Goal: Transaction & Acquisition: Purchase product/service

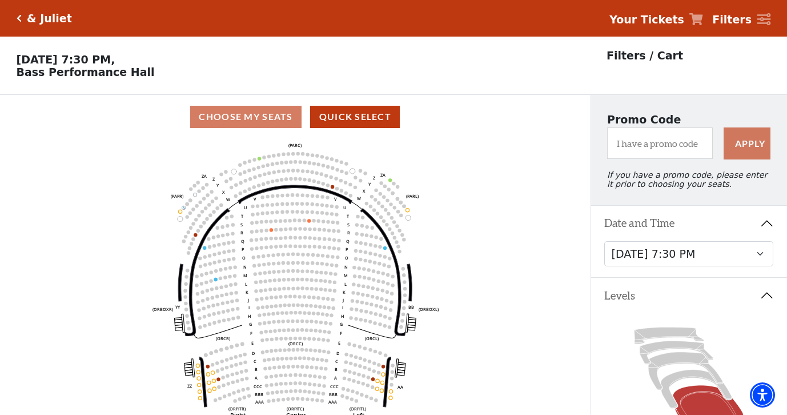
select select "6230"
click at [22, 19] on div "& Juliet" at bounding box center [47, 18] width 50 height 13
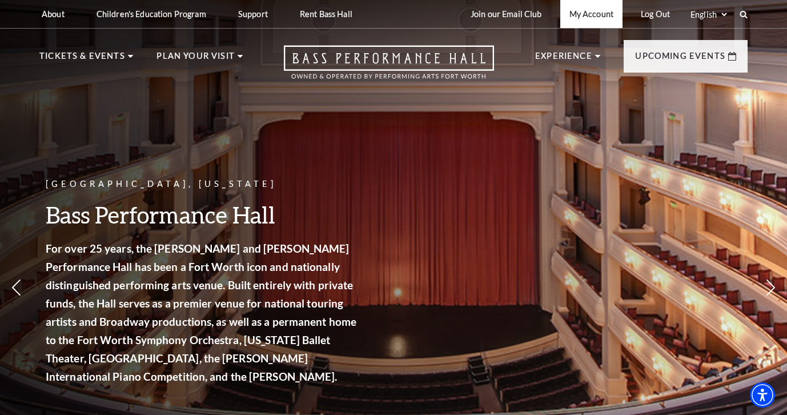
click at [594, 17] on link "My Account" at bounding box center [592, 14] width 62 height 28
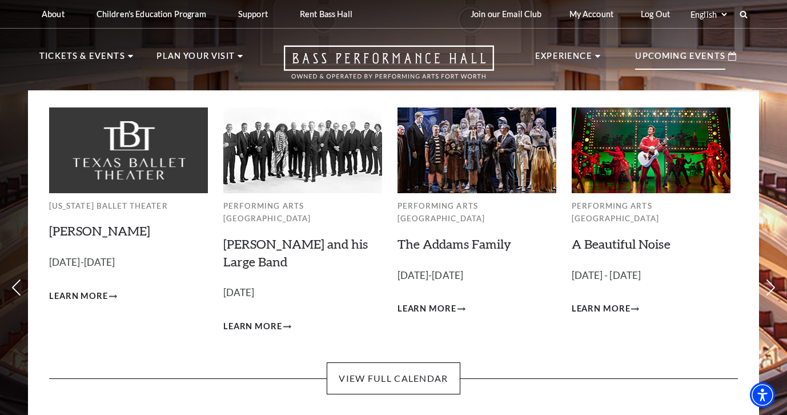
click at [667, 56] on p "Upcoming Events" at bounding box center [680, 59] width 90 height 21
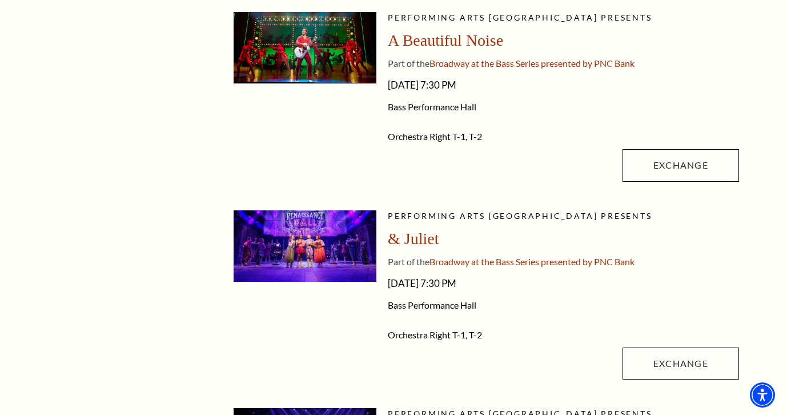
scroll to position [314, 0]
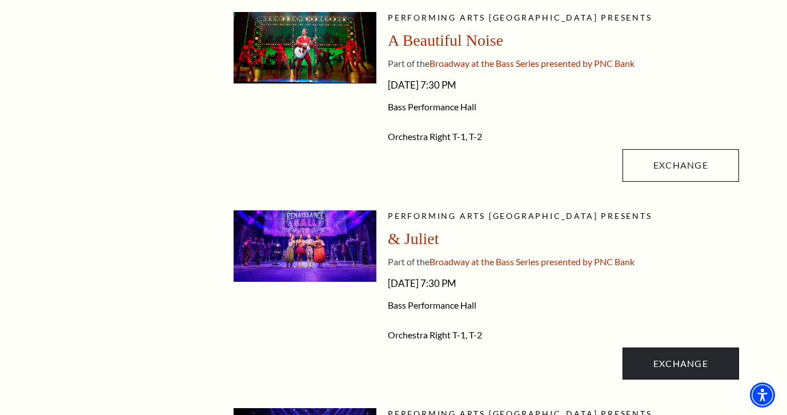
click at [689, 361] on link "Exchange" at bounding box center [681, 363] width 117 height 32
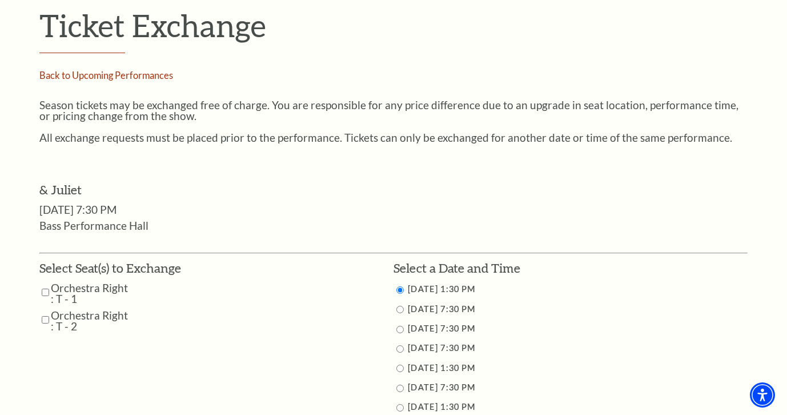
scroll to position [367, 0]
click at [42, 286] on input "Orchestra Right : T - 1" at bounding box center [45, 292] width 7 height 20
checkbox input "true"
click at [43, 311] on input "Orchestra Right : T - 2" at bounding box center [45, 319] width 7 height 20
checkbox input "true"
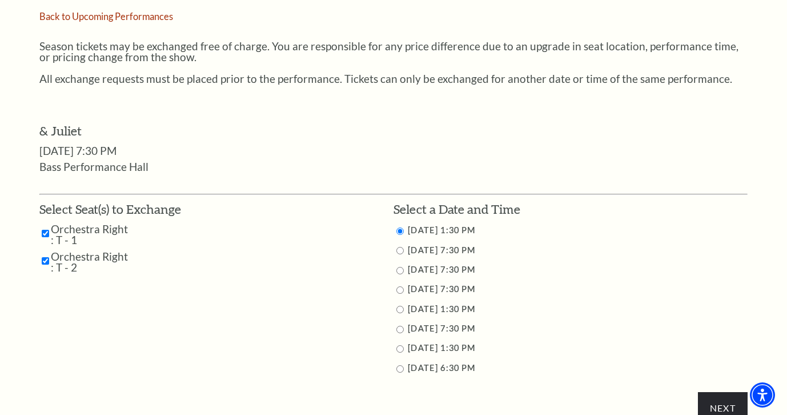
scroll to position [427, 0]
click at [594, 267] on li "11/13/2025 7:30 PM" at bounding box center [571, 269] width 354 height 14
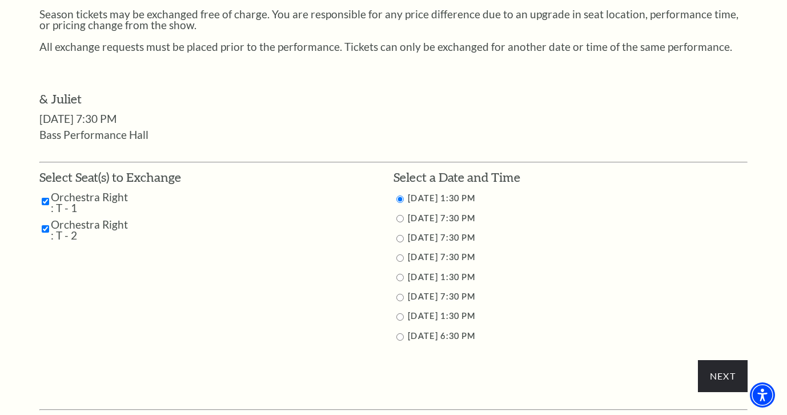
scroll to position [459, 0]
click at [440, 293] on label "[DATE] 7:30 PM" at bounding box center [441, 295] width 67 height 10
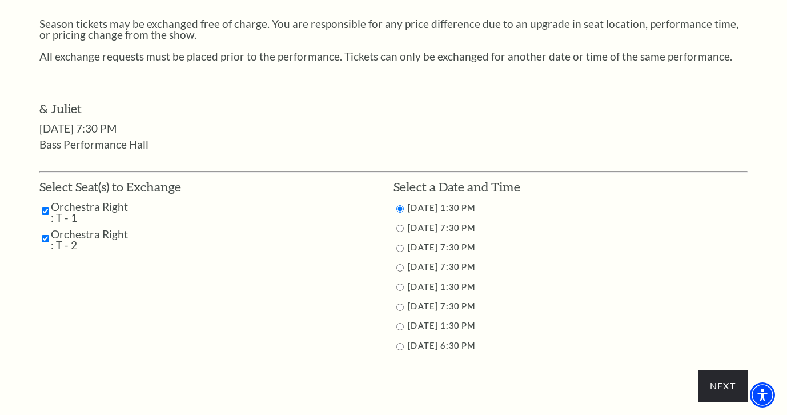
scroll to position [451, 0]
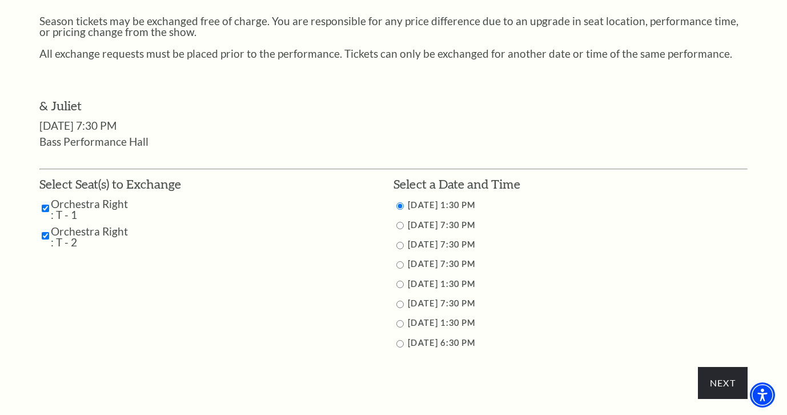
click at [398, 303] on input "11/15/2025 7:30 PM" at bounding box center [400, 304] width 7 height 7
radio input "true"
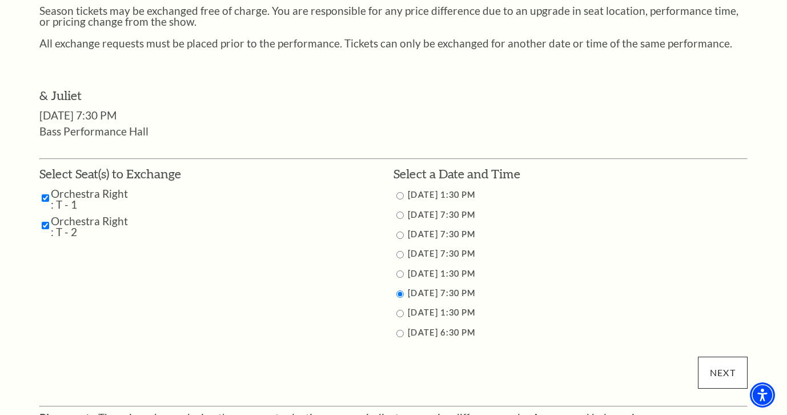
click at [713, 365] on input "Next" at bounding box center [723, 373] width 50 height 32
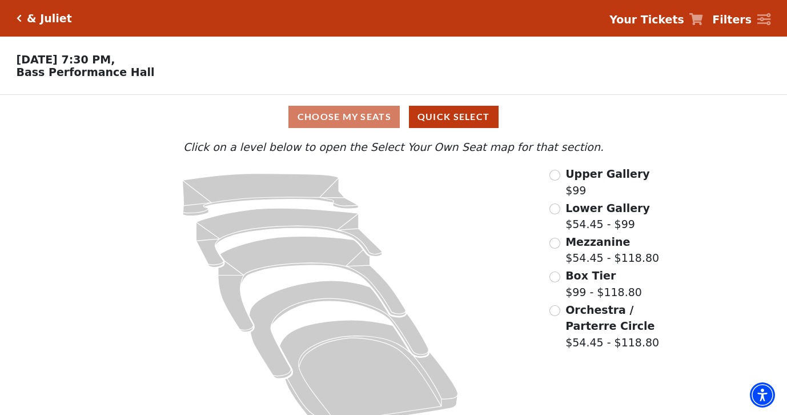
click at [556, 307] on input "Orchestra / Parterre Circle$54.45 - $118.80\a" at bounding box center [555, 310] width 11 height 11
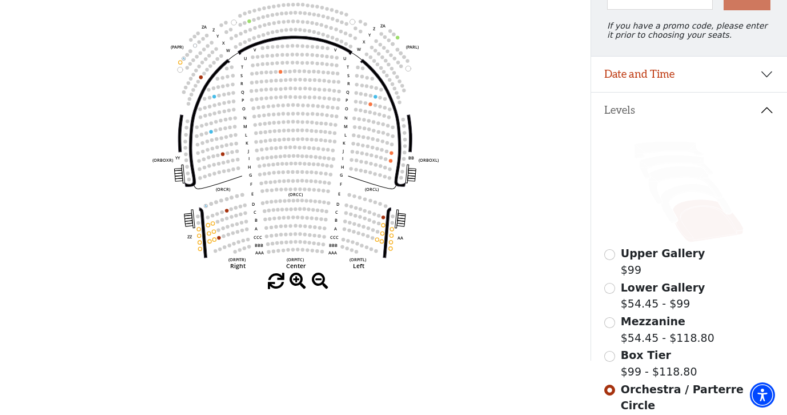
scroll to position [150, 0]
click at [611, 355] on input "Box Tier$99 - $118.80\a" at bounding box center [610, 355] width 11 height 11
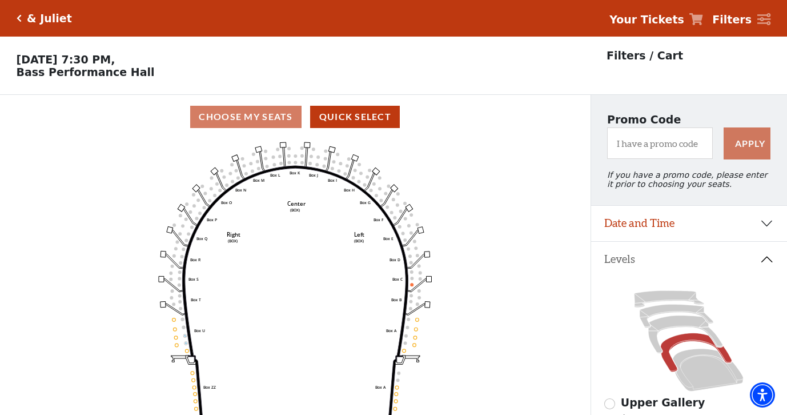
scroll to position [0, 0]
click at [620, 220] on button "Date and Time" at bounding box center [689, 223] width 197 height 35
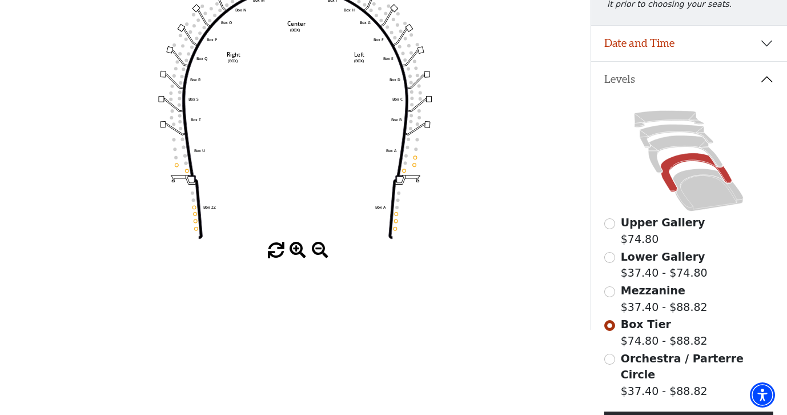
scroll to position [187, 0]
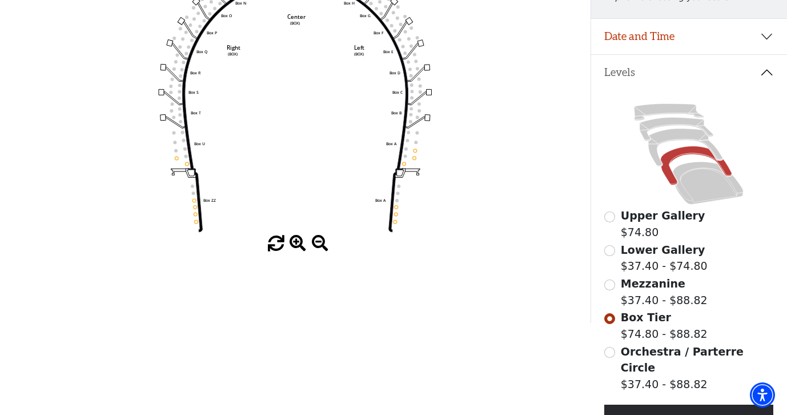
click at [612, 350] on input "Orchestra / Parterre Circle$37.40 - $88.82\a" at bounding box center [610, 352] width 11 height 11
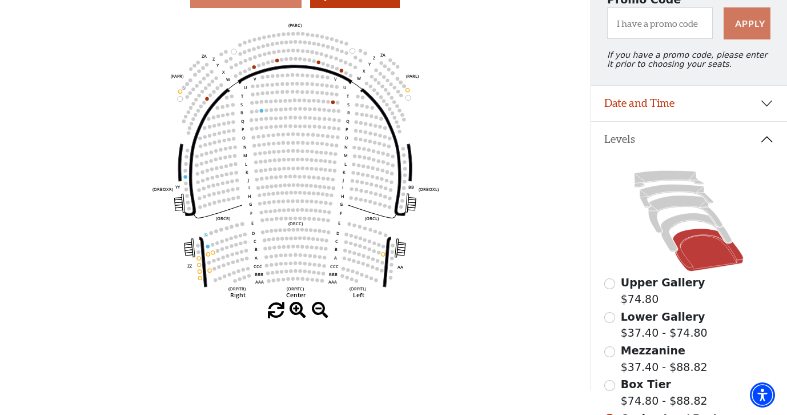
scroll to position [110, 0]
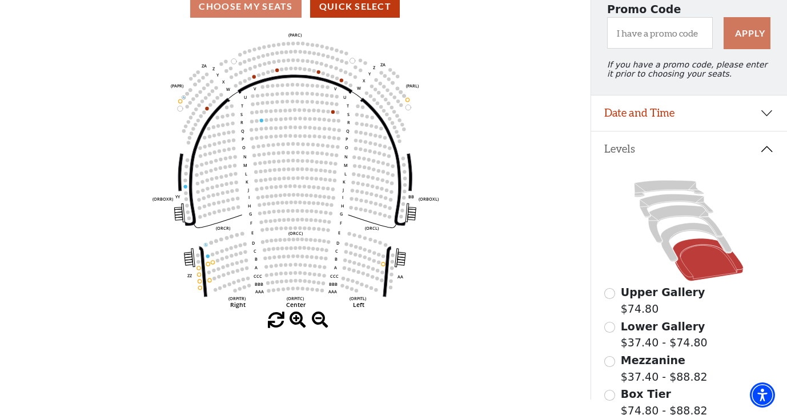
click at [622, 113] on button "Date and Time" at bounding box center [689, 112] width 197 height 35
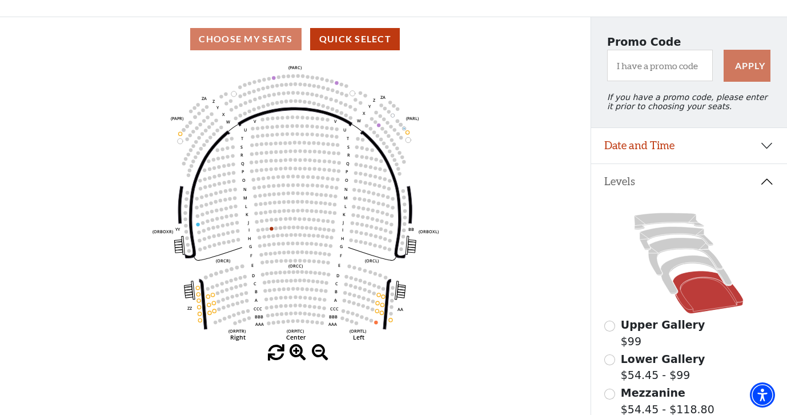
scroll to position [92, 0]
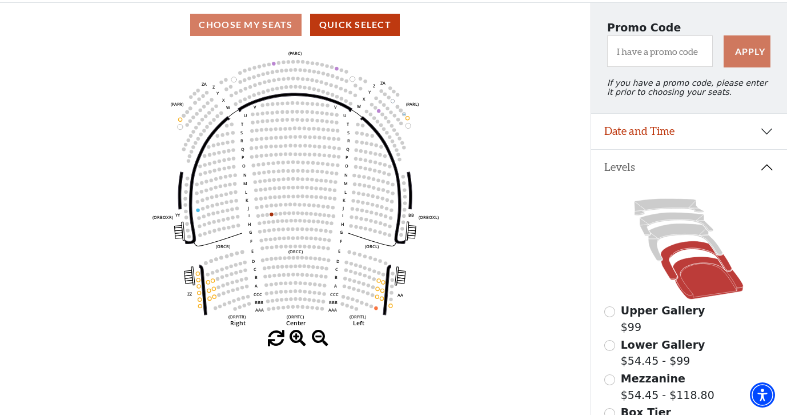
click at [668, 267] on icon at bounding box center [696, 260] width 71 height 39
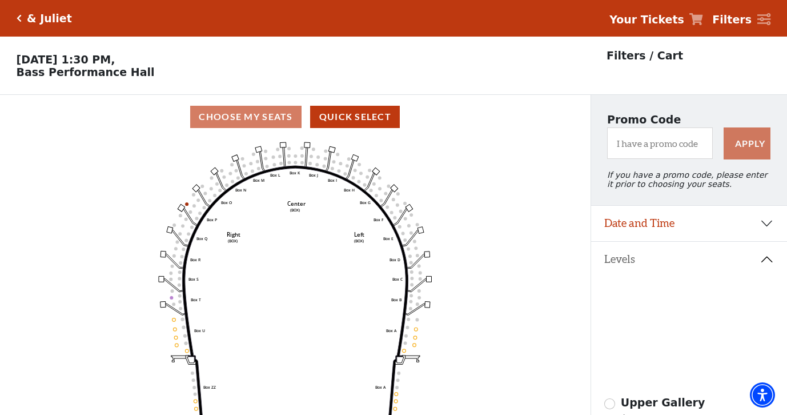
scroll to position [53, 0]
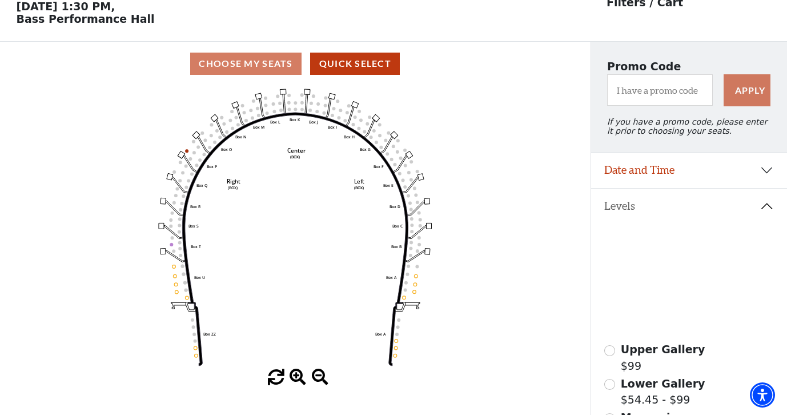
click at [657, 292] on icon at bounding box center [686, 281] width 74 height 38
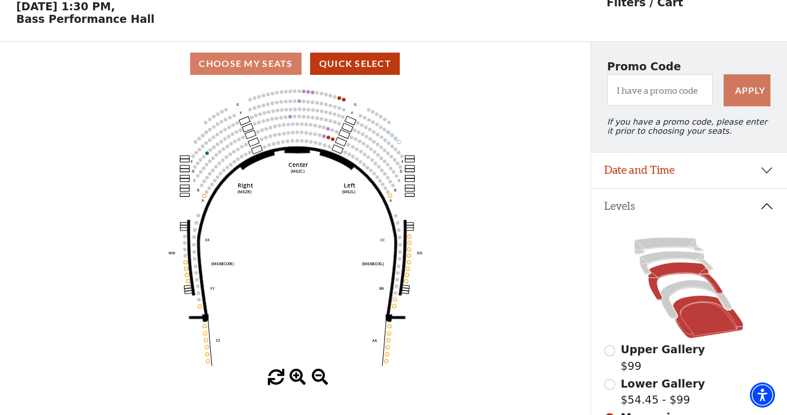
click at [692, 328] on icon at bounding box center [708, 316] width 71 height 43
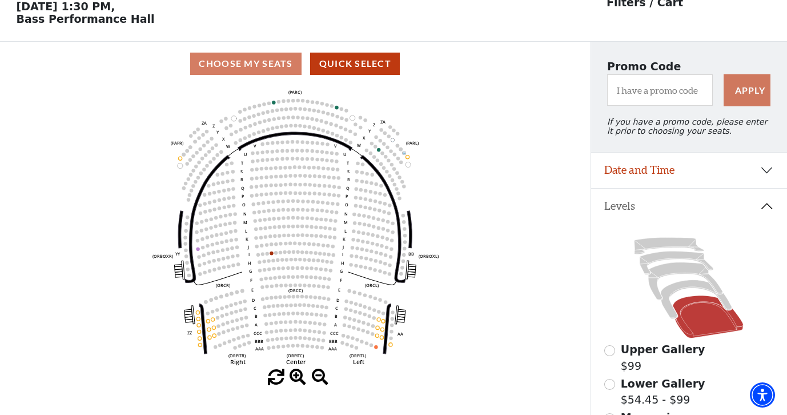
click at [630, 173] on button "Date and Time" at bounding box center [689, 170] width 197 height 35
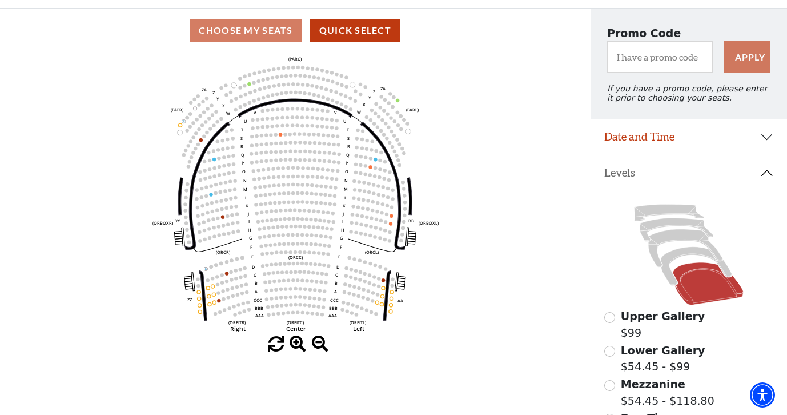
scroll to position [90, 0]
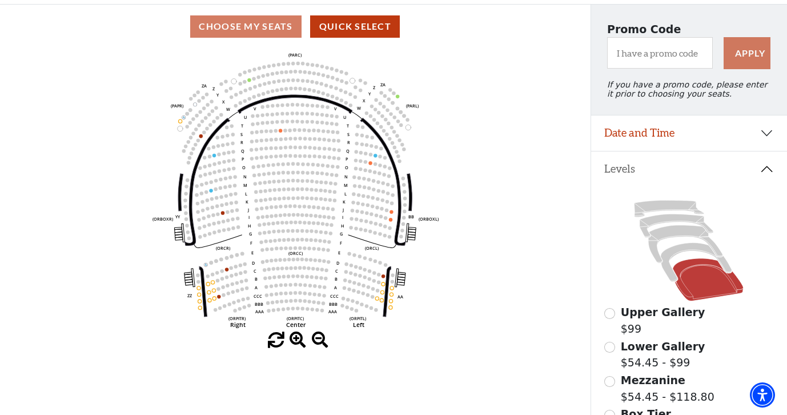
click at [300, 334] on span at bounding box center [298, 340] width 17 height 17
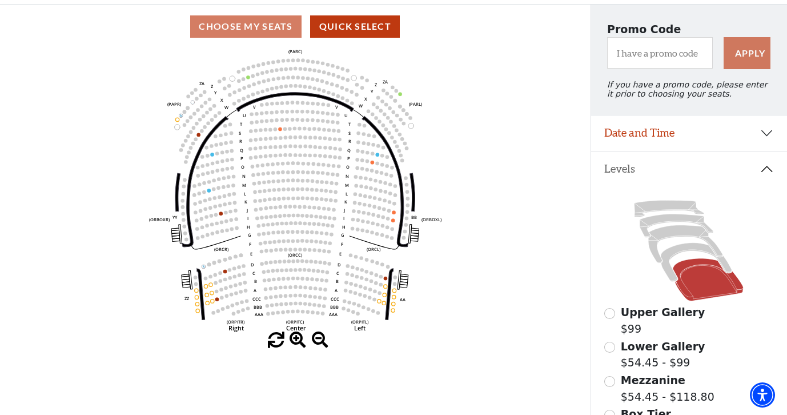
click at [300, 334] on span at bounding box center [298, 340] width 17 height 17
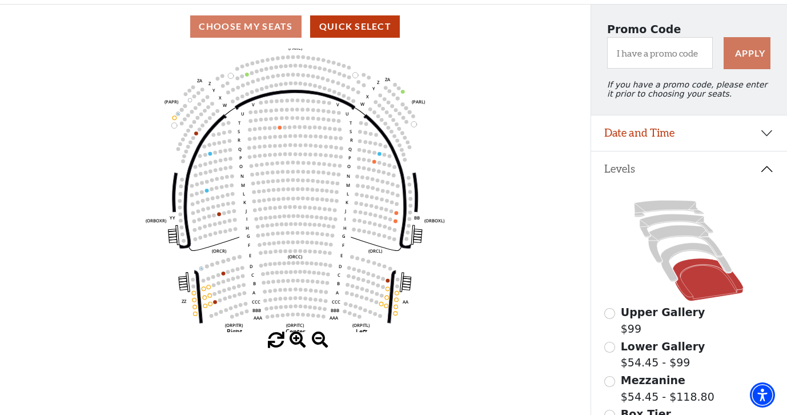
click at [294, 341] on span at bounding box center [298, 340] width 17 height 17
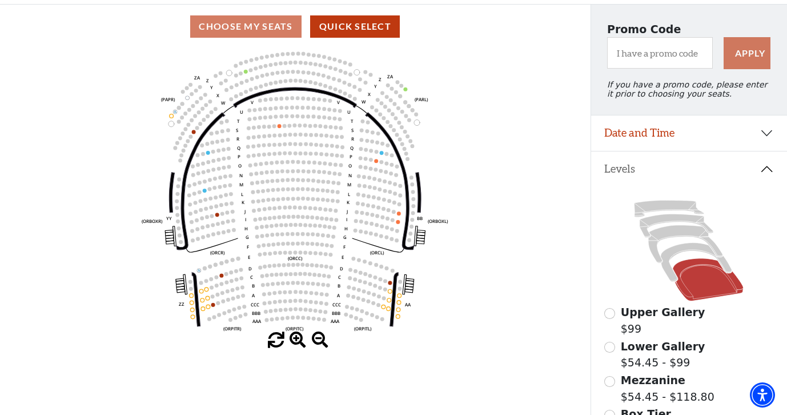
click at [294, 341] on span at bounding box center [298, 340] width 17 height 17
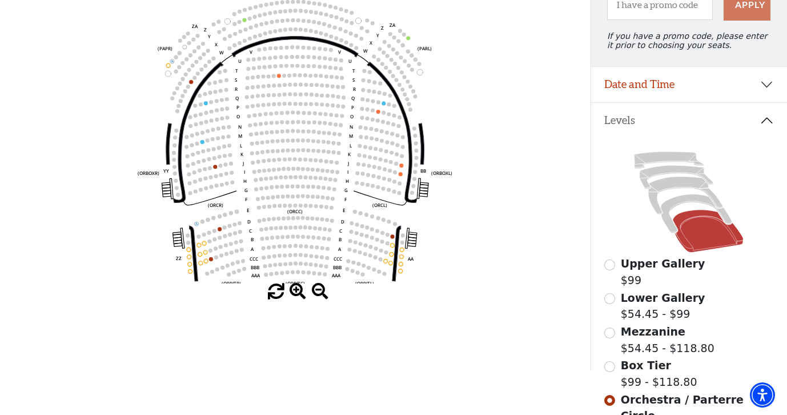
scroll to position [146, 0]
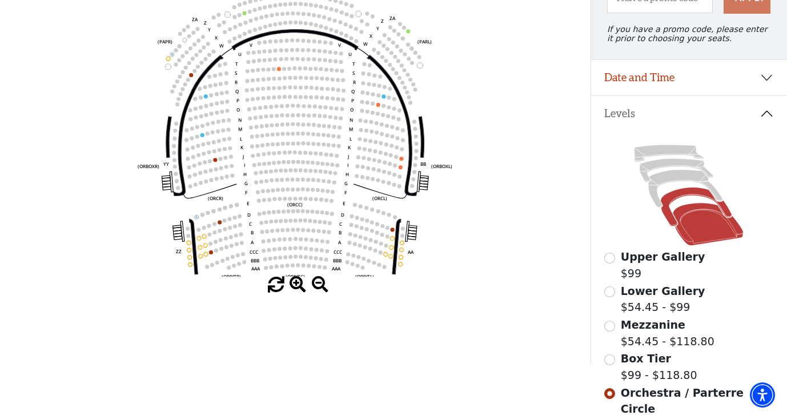
click at [672, 218] on icon at bounding box center [696, 206] width 71 height 39
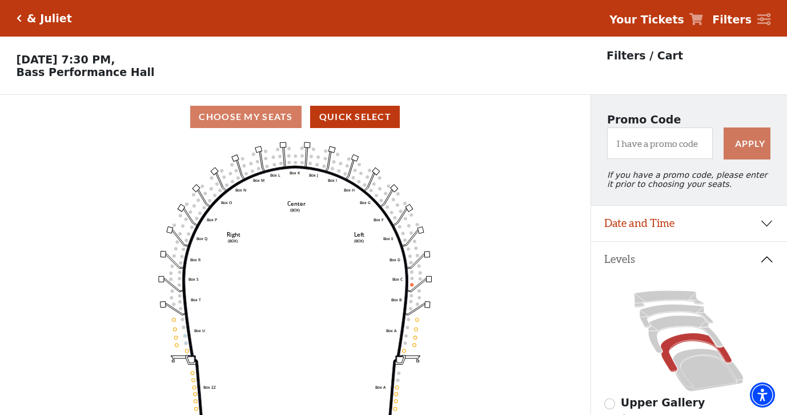
scroll to position [53, 0]
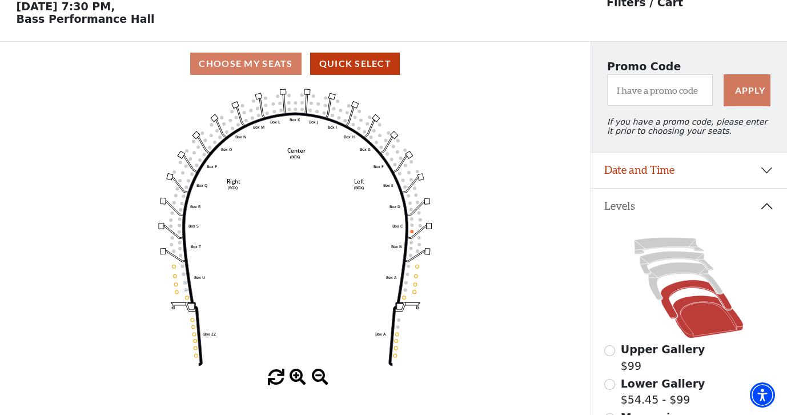
click at [715, 320] on icon at bounding box center [708, 316] width 71 height 43
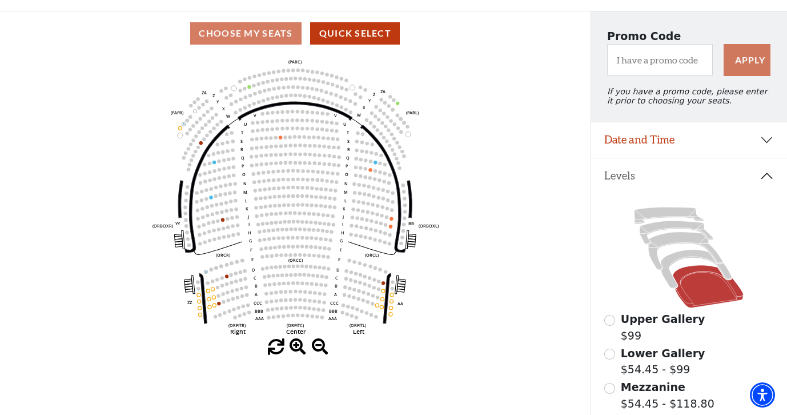
scroll to position [97, 0]
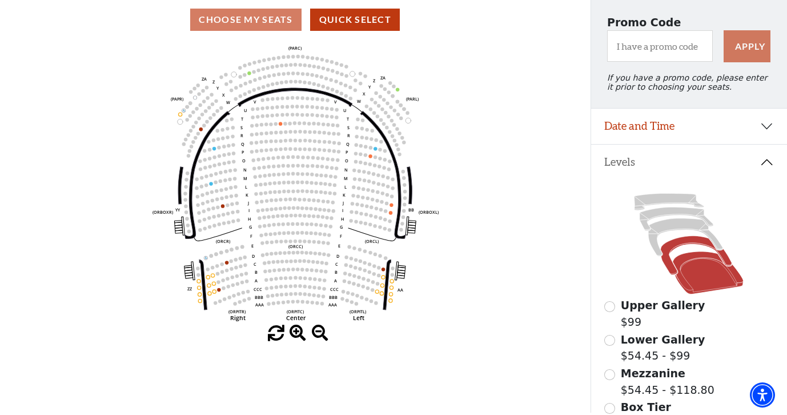
click at [665, 259] on icon at bounding box center [696, 255] width 71 height 39
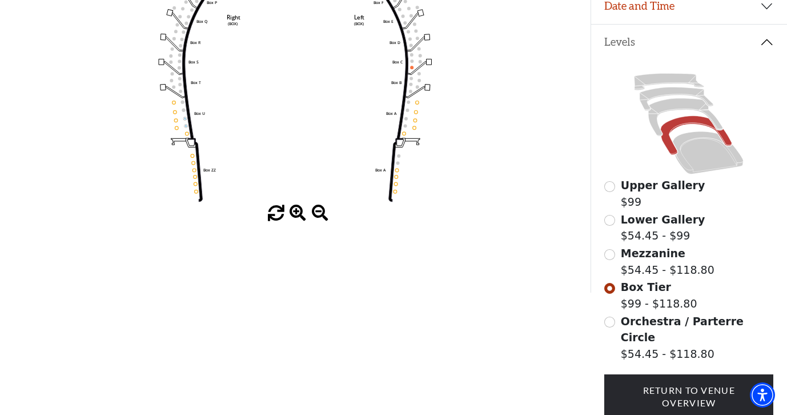
scroll to position [219, 0]
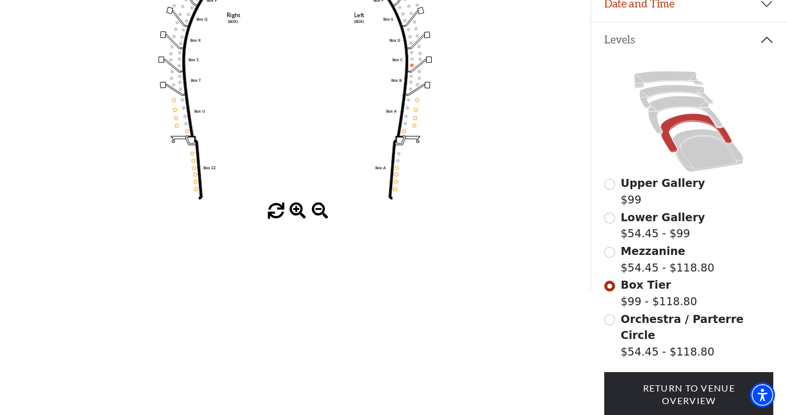
click at [612, 319] on input "Orchestra / Parterre Circle$54.45 - $118.80\a" at bounding box center [610, 319] width 11 height 11
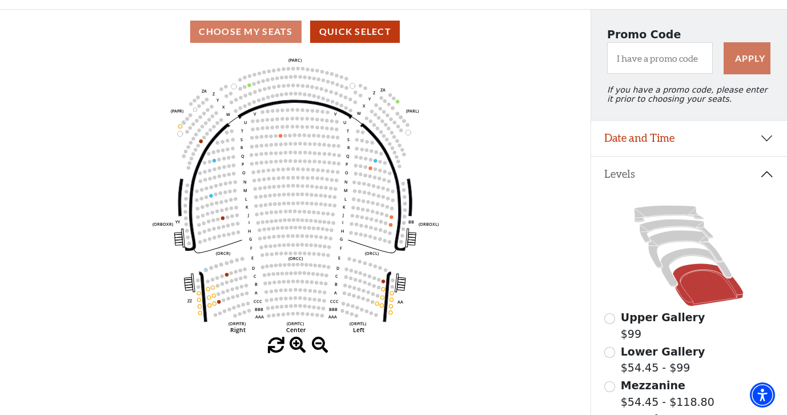
scroll to position [86, 0]
click at [346, 33] on button "Quick Select" at bounding box center [355, 31] width 90 height 22
select select "6233"
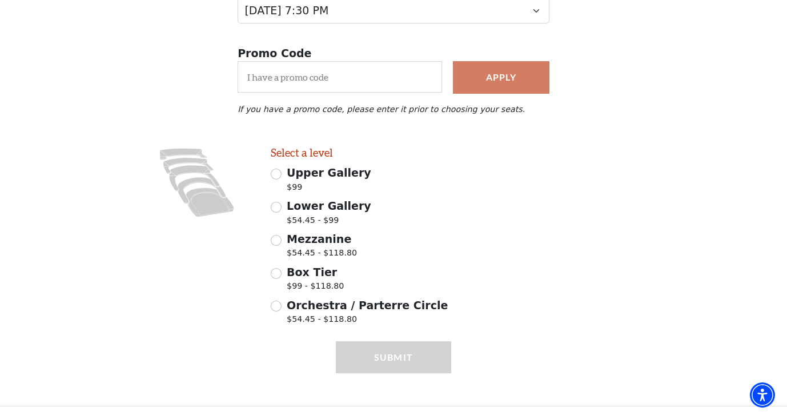
scroll to position [178, 0]
click at [274, 303] on input "Orchestra / Parterre Circle $54.45 - $118.80" at bounding box center [276, 306] width 11 height 11
radio input "true"
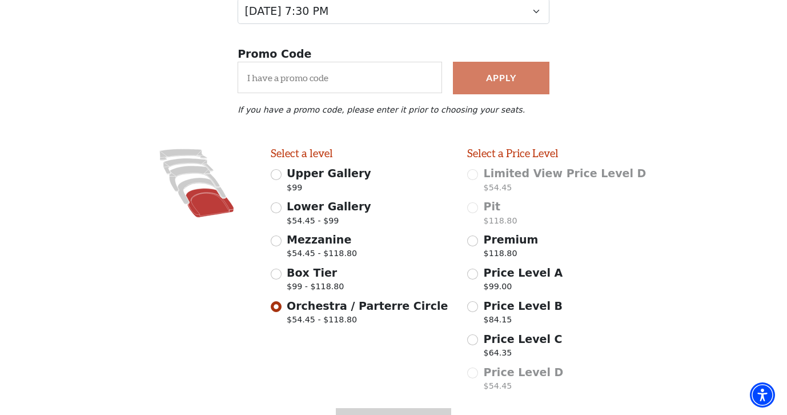
scroll to position [243, 0]
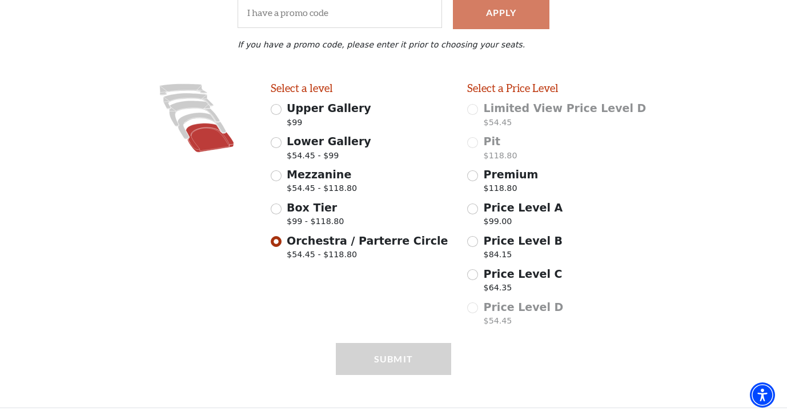
click at [502, 173] on span "Premium" at bounding box center [511, 174] width 55 height 13
click at [478, 173] on input "Premium $118.80" at bounding box center [472, 175] width 11 height 11
radio input "true"
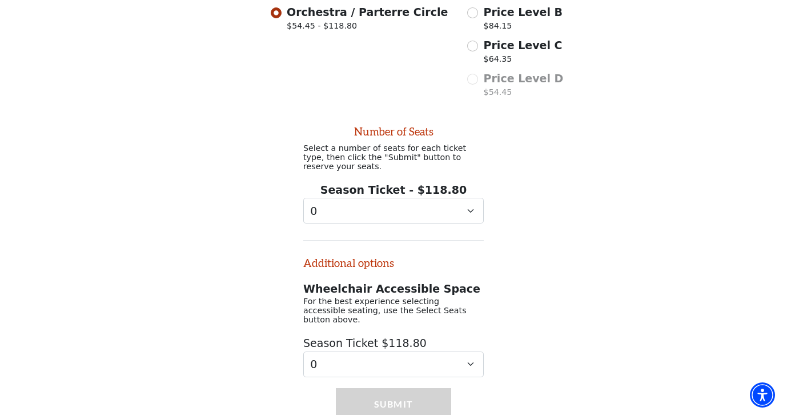
scroll to position [509, 0]
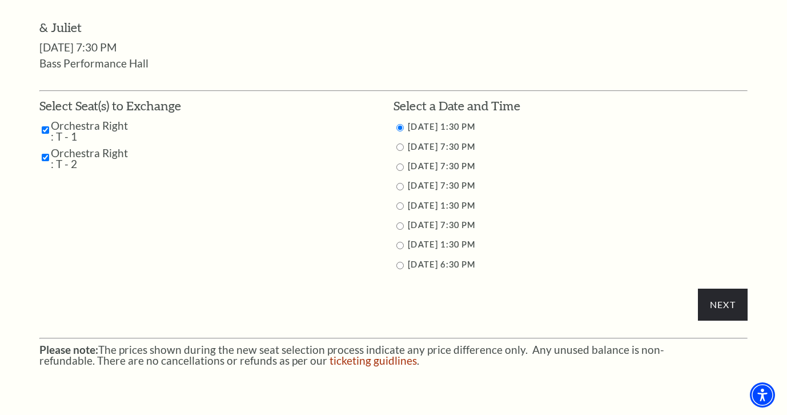
scroll to position [551, 0]
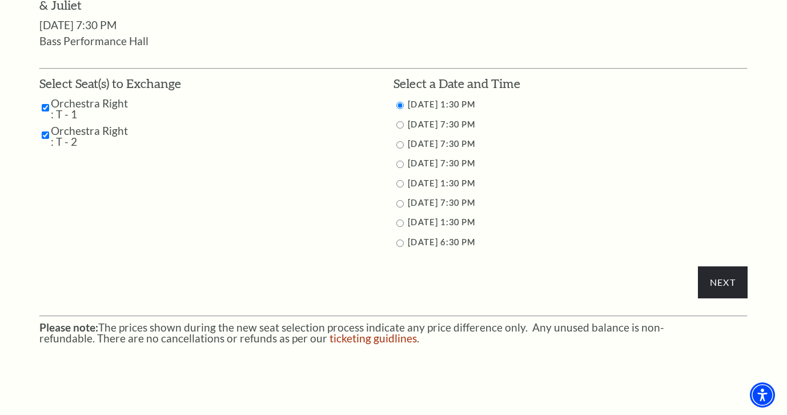
click at [433, 201] on label "[DATE] 7:30 PM" at bounding box center [441, 203] width 67 height 10
click at [399, 202] on input "11/15/2025 7:30 PM" at bounding box center [400, 203] width 7 height 7
radio input "true"
click at [719, 281] on input "Next" at bounding box center [723, 282] width 50 height 32
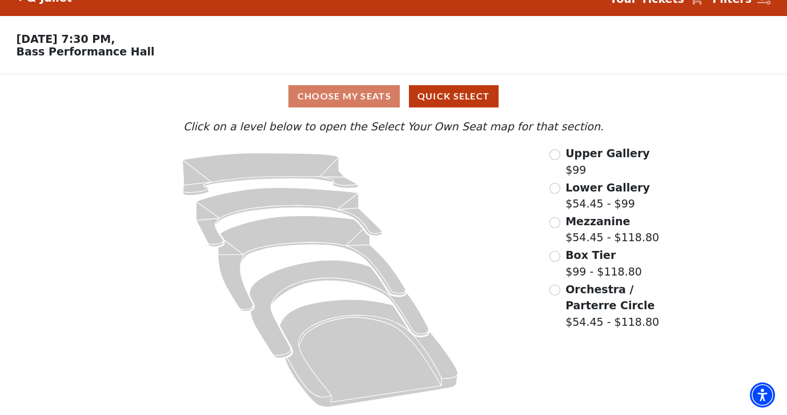
scroll to position [20, 0]
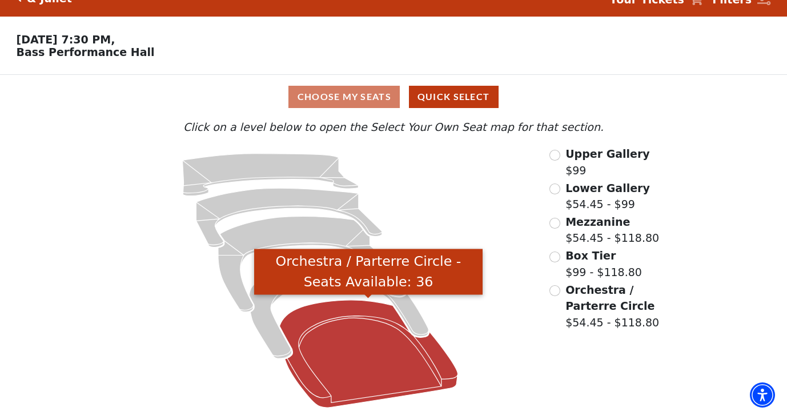
click at [327, 347] on icon "Orchestra / Parterre Circle - Seats Available: 36" at bounding box center [368, 353] width 178 height 107
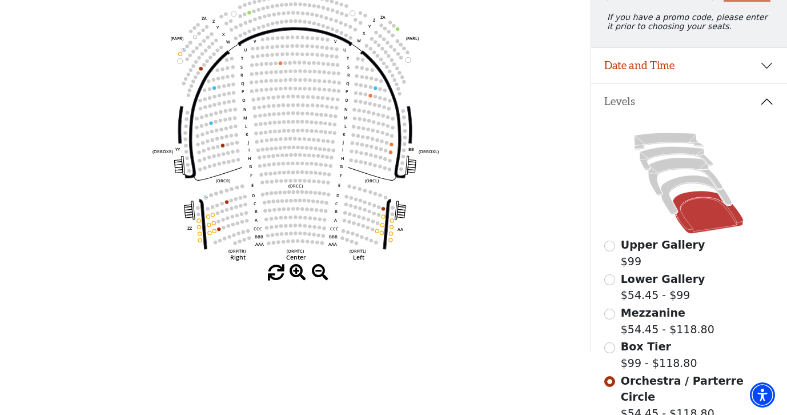
scroll to position [162, 0]
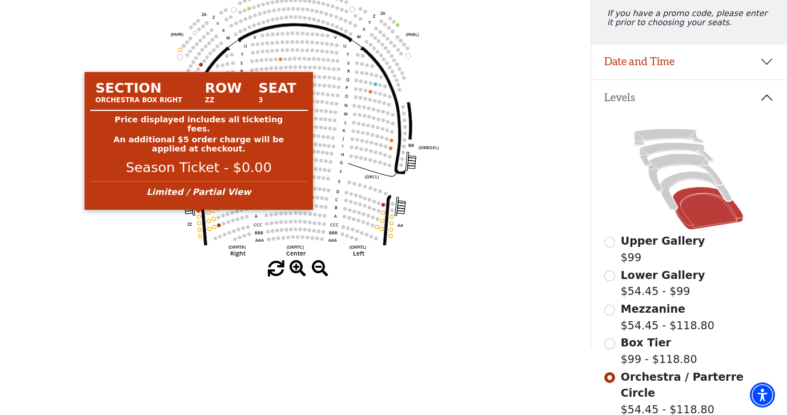
click at [198, 217] on circle at bounding box center [198, 216] width 3 height 3
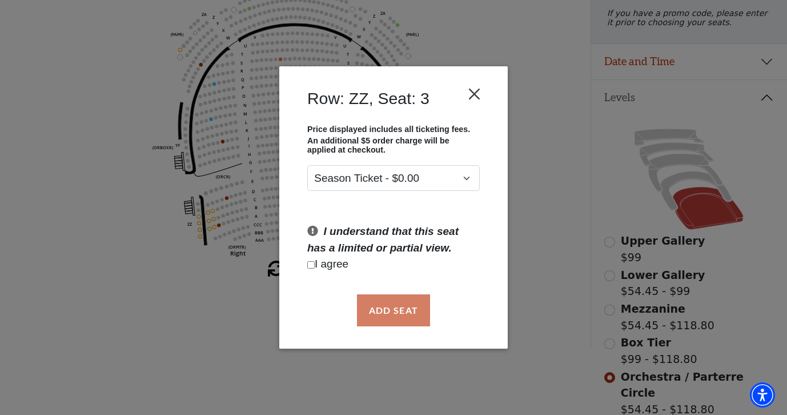
click at [474, 92] on button "Close" at bounding box center [475, 94] width 22 height 22
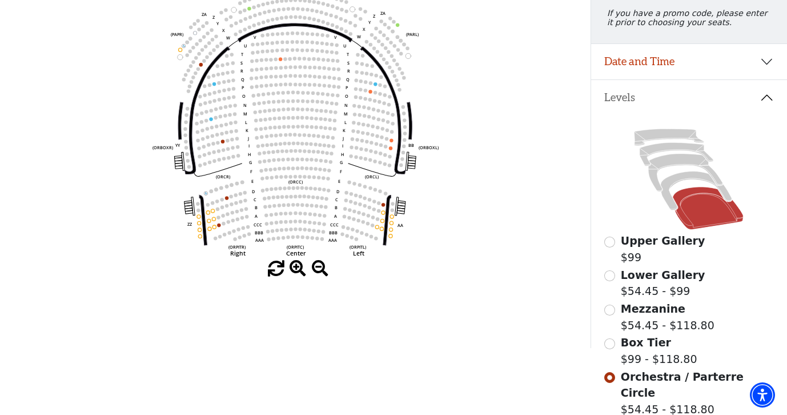
click at [200, 218] on use "Seat Selected" at bounding box center [199, 216] width 4 height 4
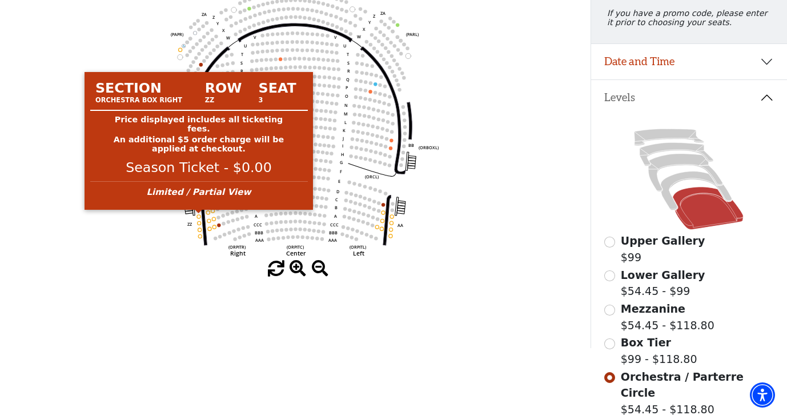
click at [198, 217] on circle at bounding box center [198, 216] width 3 height 3
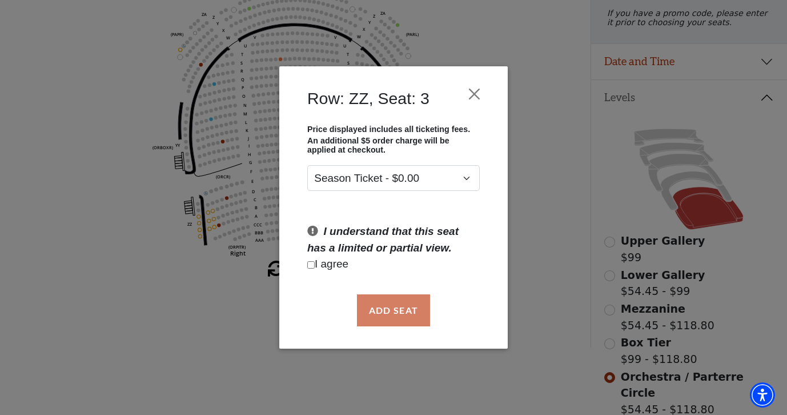
click at [338, 263] on p "I agree" at bounding box center [393, 264] width 173 height 17
click at [310, 265] on input "Checkbox field" at bounding box center [310, 264] width 7 height 7
checkbox input "true"
click at [398, 307] on button "Add Seat" at bounding box center [393, 310] width 73 height 32
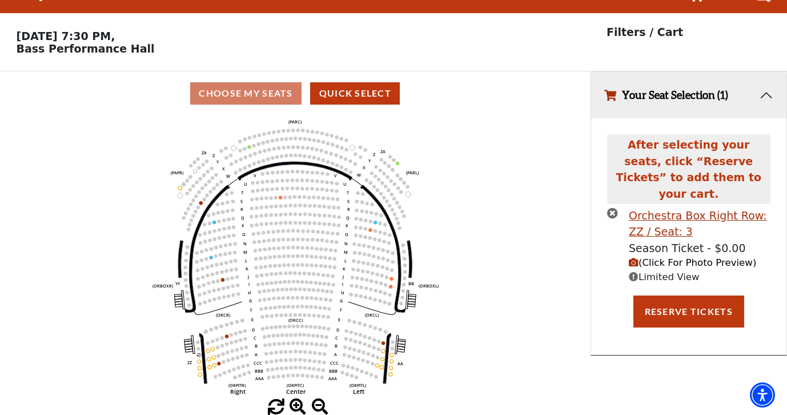
scroll to position [23, 0]
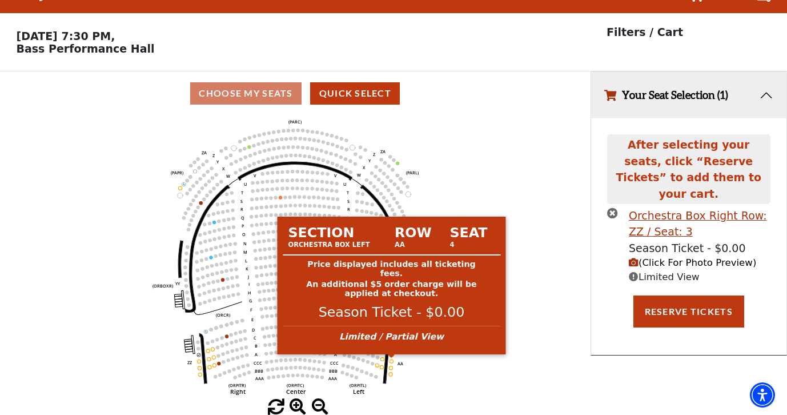
click at [391, 361] on circle at bounding box center [391, 360] width 3 height 3
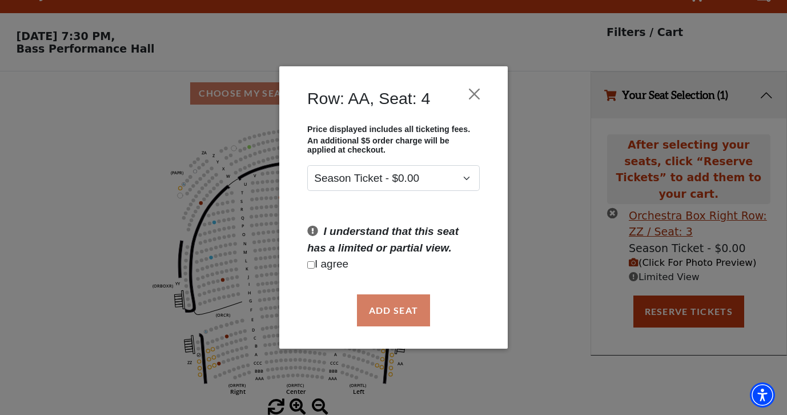
click at [343, 265] on p "I agree" at bounding box center [393, 264] width 173 height 17
click at [313, 267] on input "Checkbox field" at bounding box center [310, 264] width 7 height 7
checkbox input "true"
click at [395, 310] on button "Add Seat" at bounding box center [393, 310] width 73 height 32
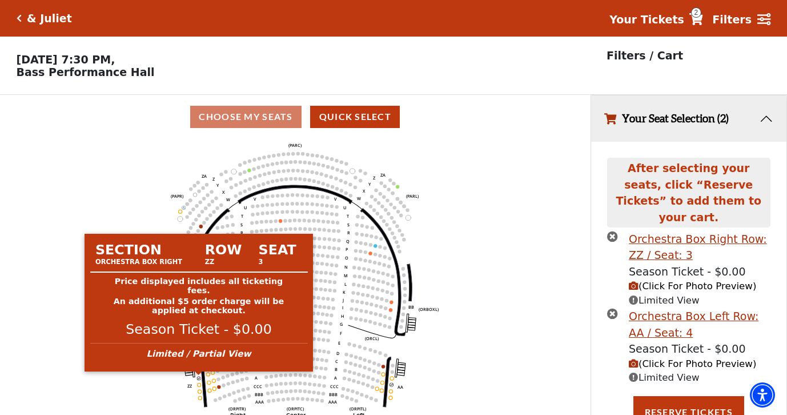
click at [199, 378] on circle at bounding box center [198, 378] width 3 height 3
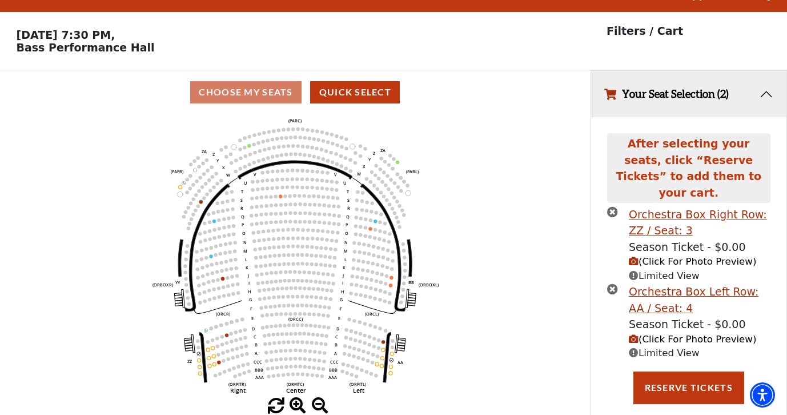
scroll to position [23, 0]
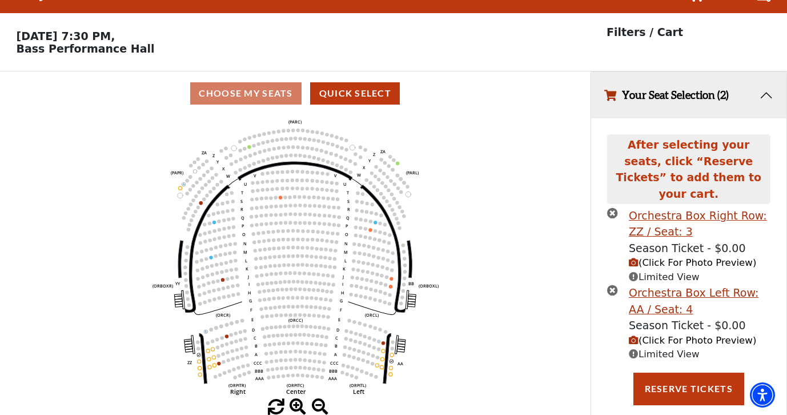
click at [613, 207] on icon "times-circle" at bounding box center [612, 212] width 11 height 11
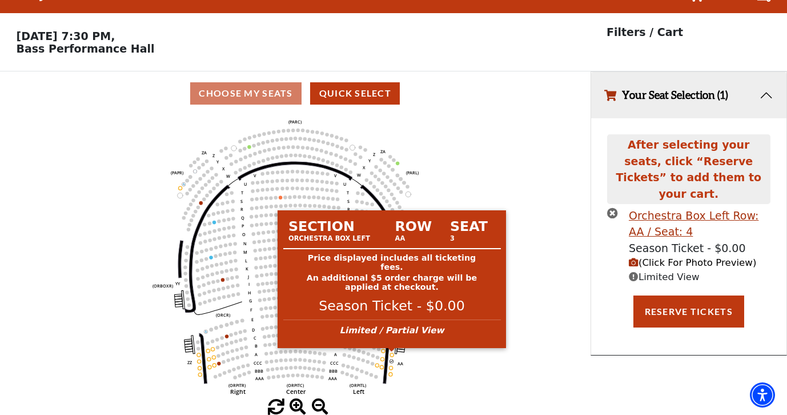
click at [393, 354] on circle at bounding box center [391, 354] width 3 height 3
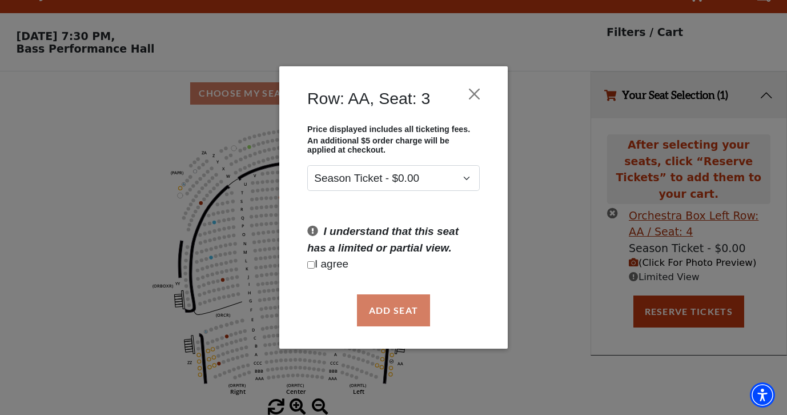
click at [309, 266] on input "Checkbox field" at bounding box center [310, 264] width 7 height 7
checkbox input "true"
click at [397, 311] on button "Add Seat" at bounding box center [393, 310] width 73 height 32
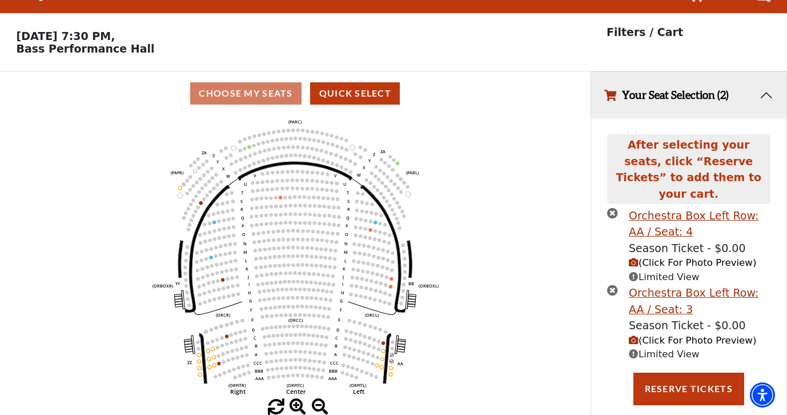
click at [635, 258] on icon "(Click For Photo Preview)" at bounding box center [634, 263] width 10 height 10
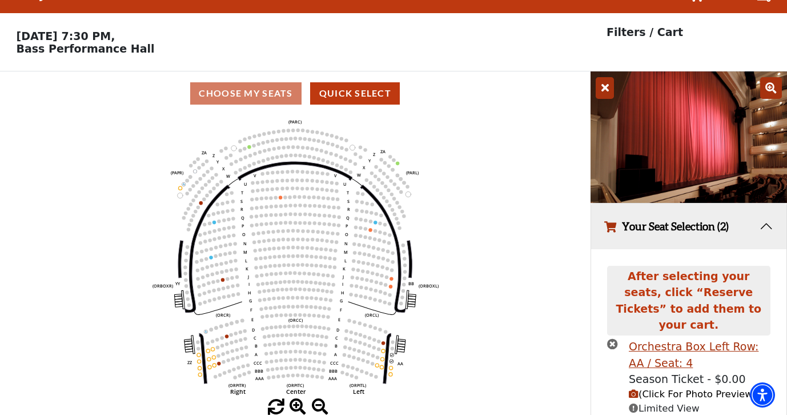
click at [610, 86] on icon at bounding box center [605, 88] width 18 height 22
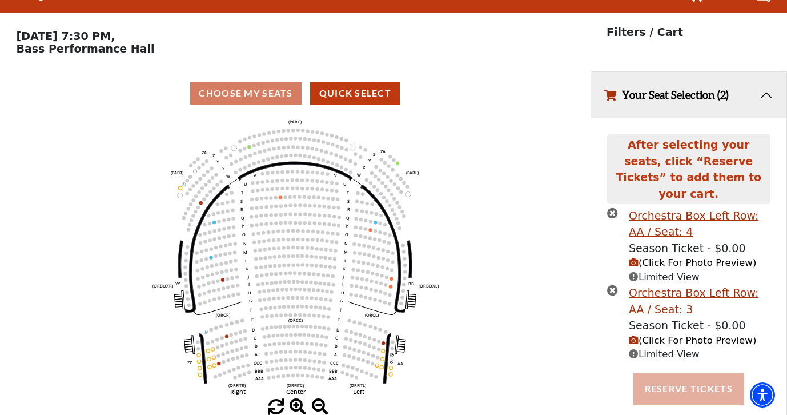
click at [690, 374] on button "Reserve Tickets" at bounding box center [689, 389] width 111 height 32
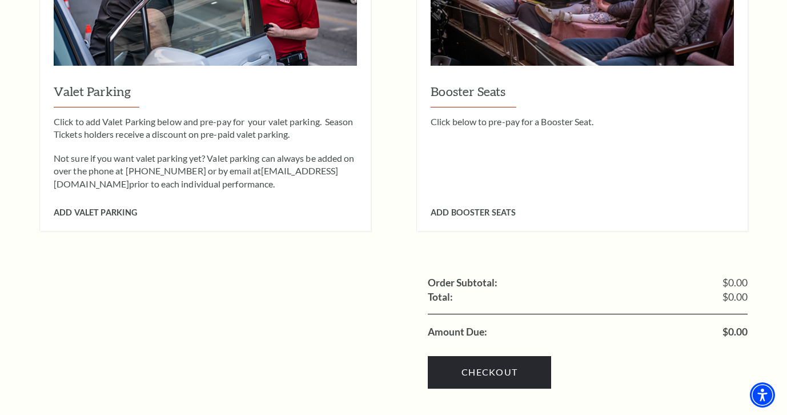
scroll to position [1115, 0]
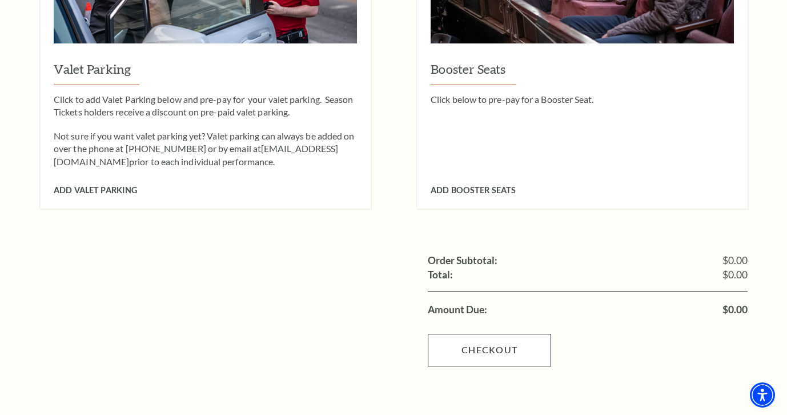
click at [492, 334] on link "Checkout" at bounding box center [489, 350] width 123 height 32
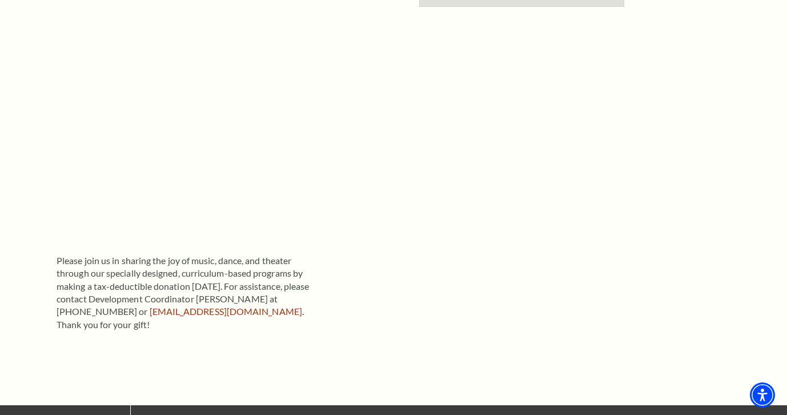
scroll to position [197, 0]
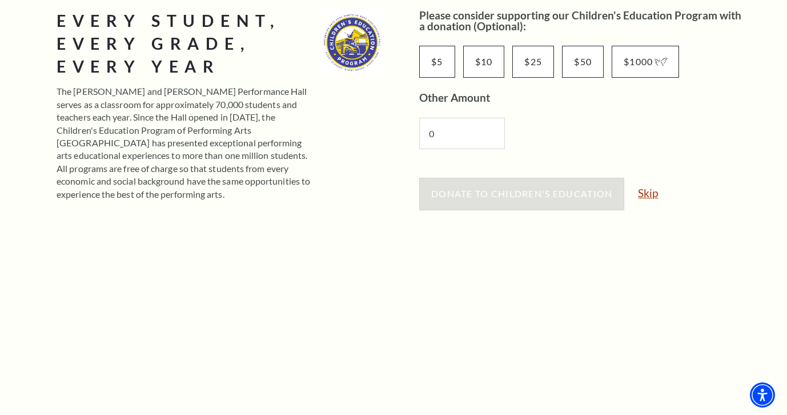
click at [651, 194] on link "Skip" at bounding box center [648, 192] width 20 height 11
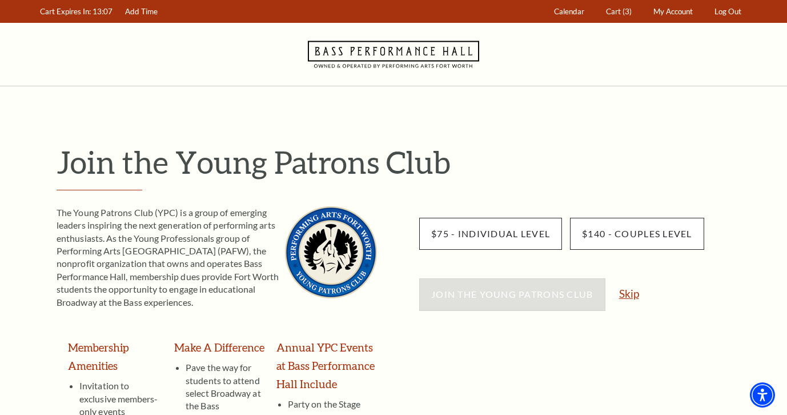
click at [631, 296] on link "Skip" at bounding box center [629, 293] width 20 height 11
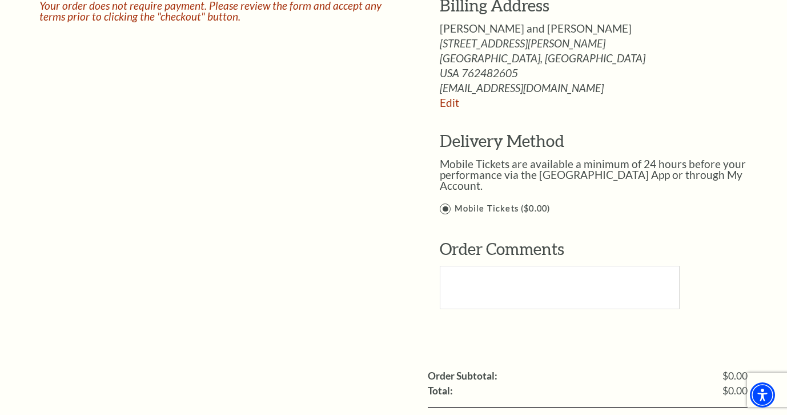
scroll to position [1030, 0]
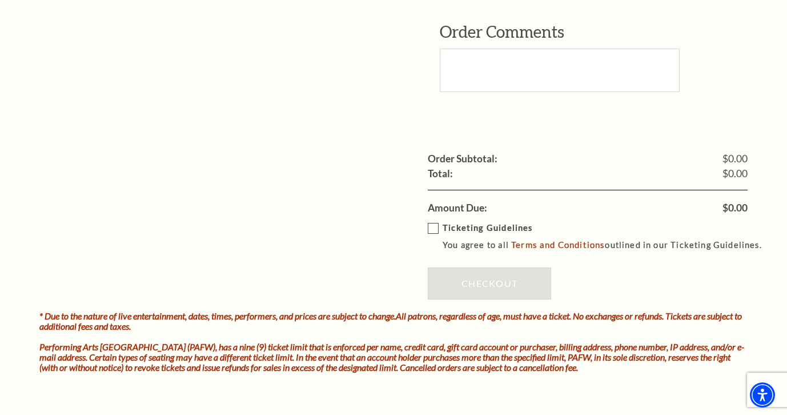
click at [432, 221] on label "Ticketing Guidelines You agree to all Terms and Conditions outlined in our Tick…" at bounding box center [600, 236] width 345 height 31
click at [0, 0] on input "Ticketing Guidelines You agree to all Terms and Conditions outlined in our Tick…" at bounding box center [0, 0] width 0 height 0
click at [484, 272] on link "Checkout" at bounding box center [489, 283] width 123 height 32
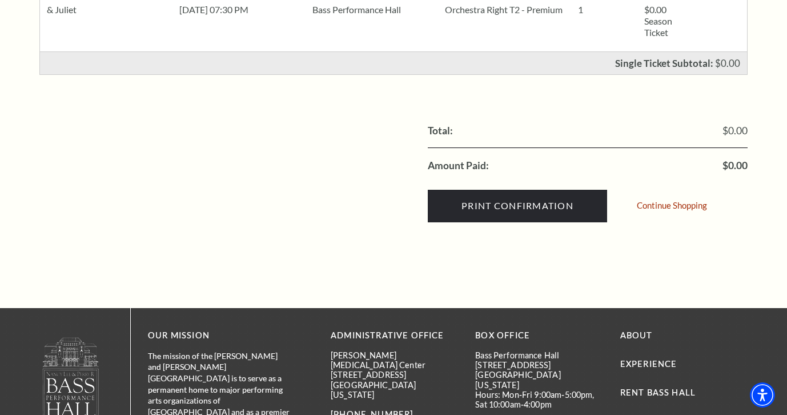
scroll to position [554, 0]
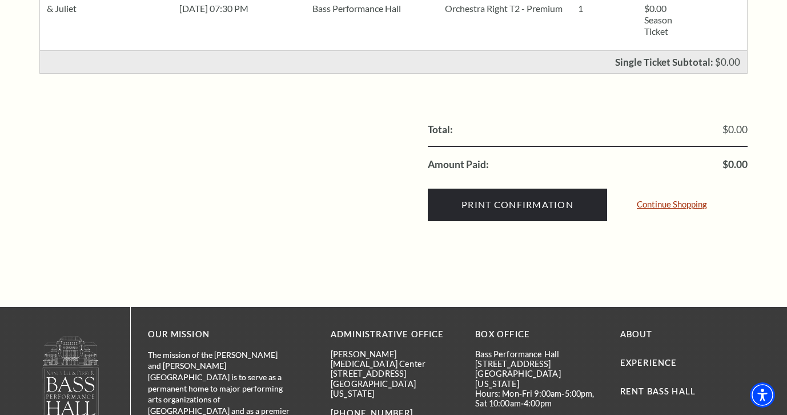
click at [659, 203] on link "Continue Shopping" at bounding box center [672, 204] width 70 height 9
